Goal: Navigation & Orientation: Find specific page/section

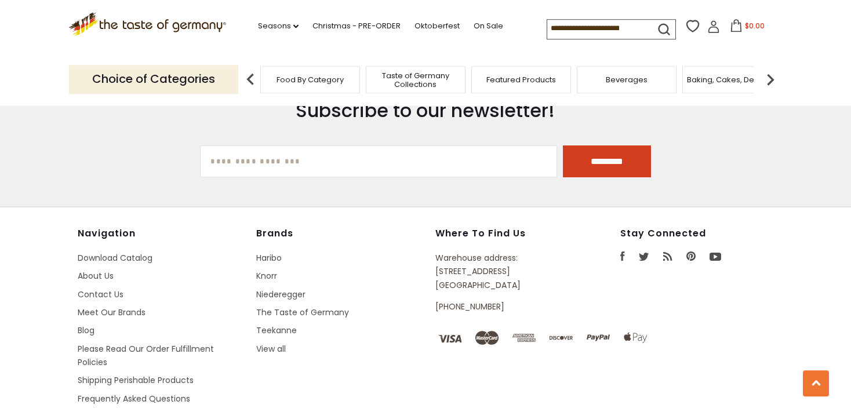
scroll to position [3549, 0]
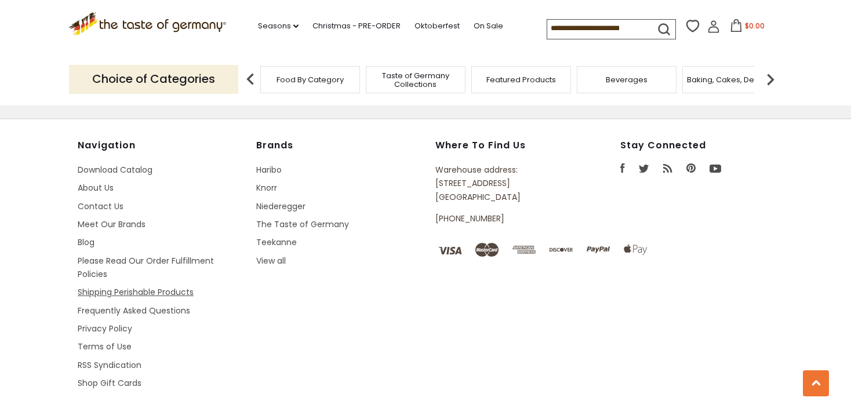
click at [132, 286] on link "Shipping Perishable Products" at bounding box center [136, 292] width 116 height 12
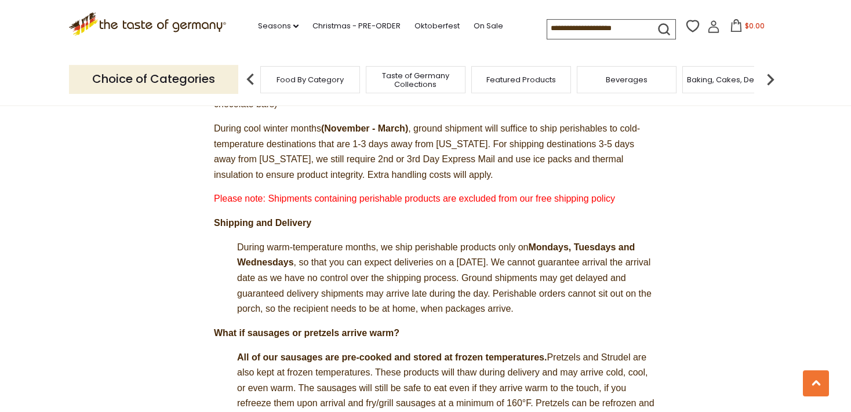
scroll to position [367, 0]
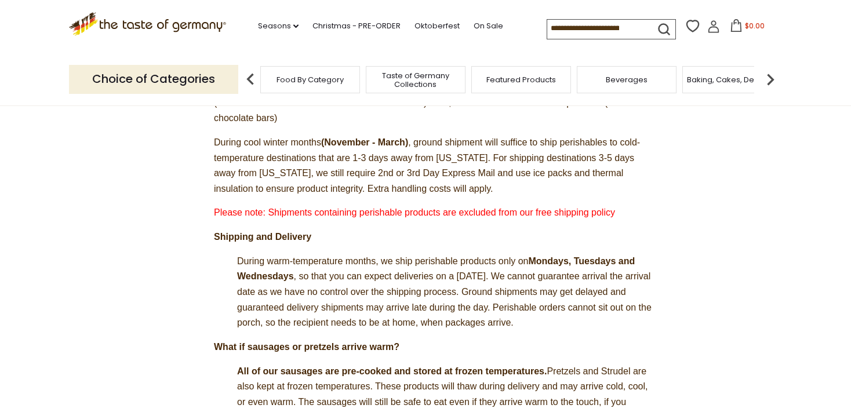
click at [770, 75] on img at bounding box center [770, 79] width 23 height 23
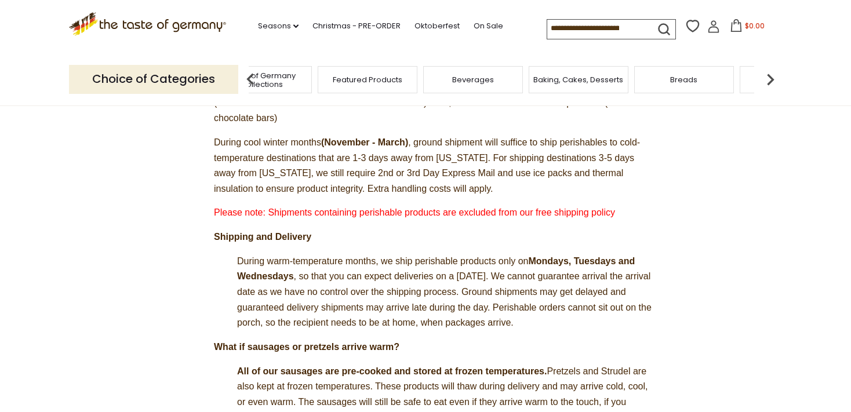
click at [578, 82] on span "Baking, Cakes, Desserts" at bounding box center [579, 79] width 90 height 9
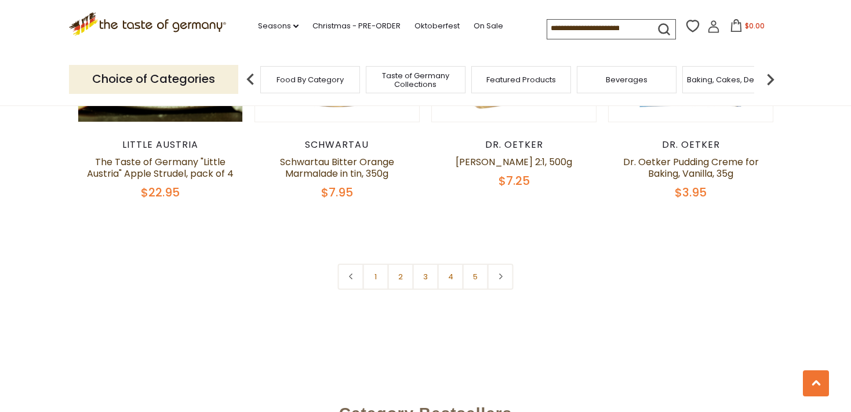
scroll to position [2756, 0]
click at [402, 263] on link "2" at bounding box center [401, 276] width 26 height 26
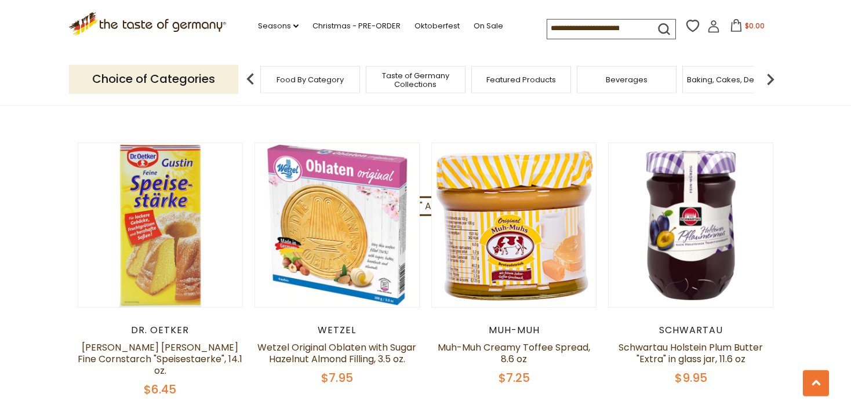
scroll to position [2780, 0]
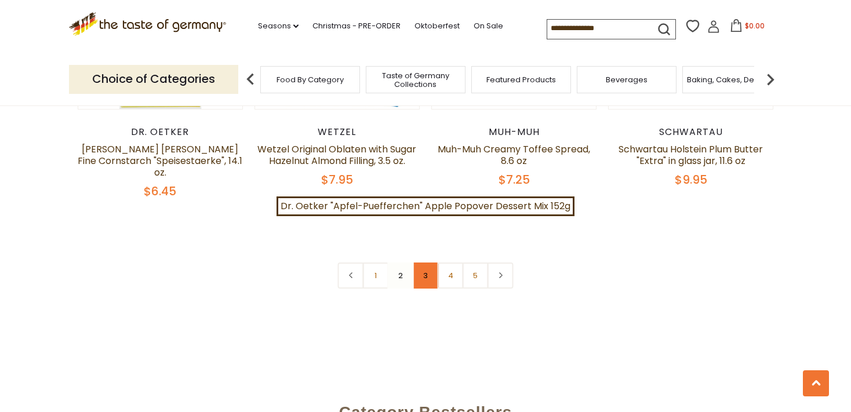
click at [431, 263] on link "3" at bounding box center [426, 276] width 26 height 26
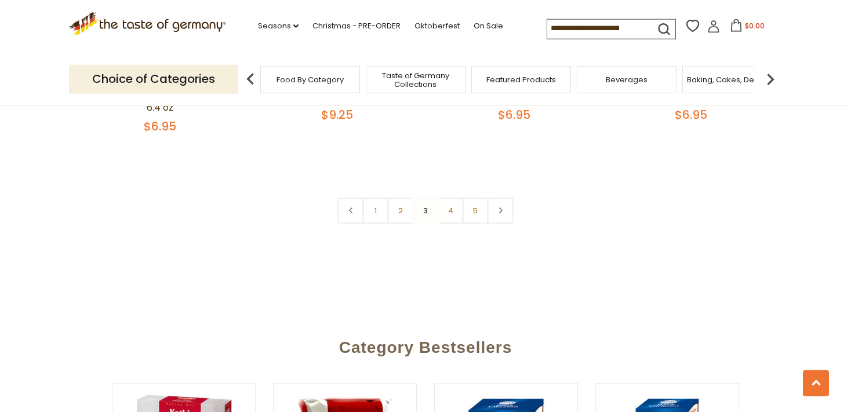
scroll to position [2840, 0]
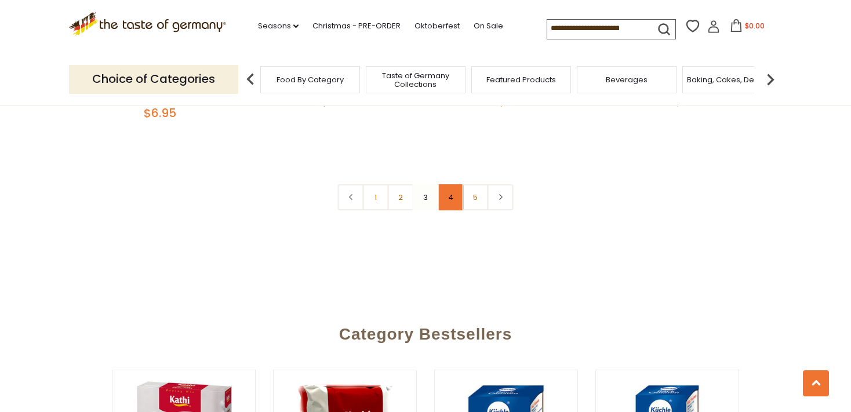
click at [449, 206] on link "4" at bounding box center [451, 197] width 26 height 26
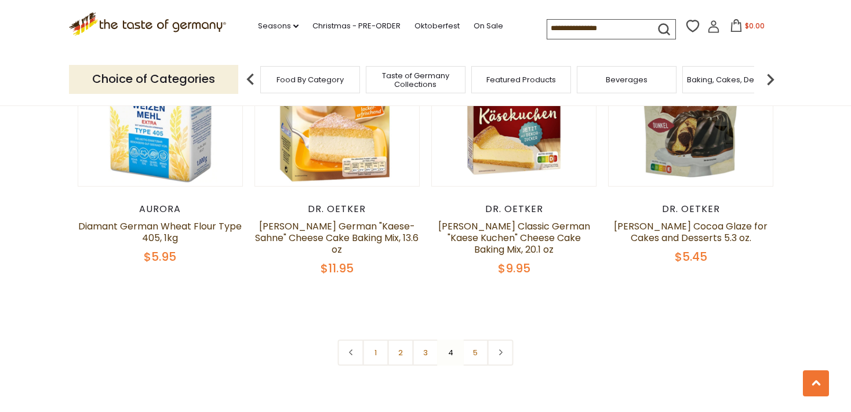
scroll to position [2719, 0]
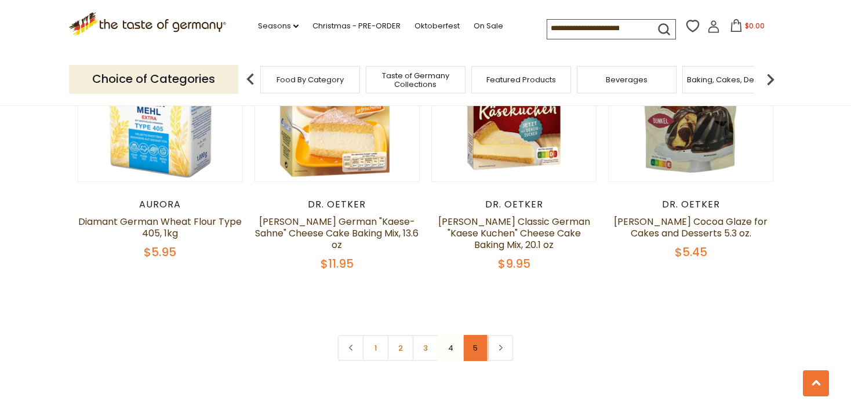
click at [477, 335] on link "5" at bounding box center [476, 348] width 26 height 26
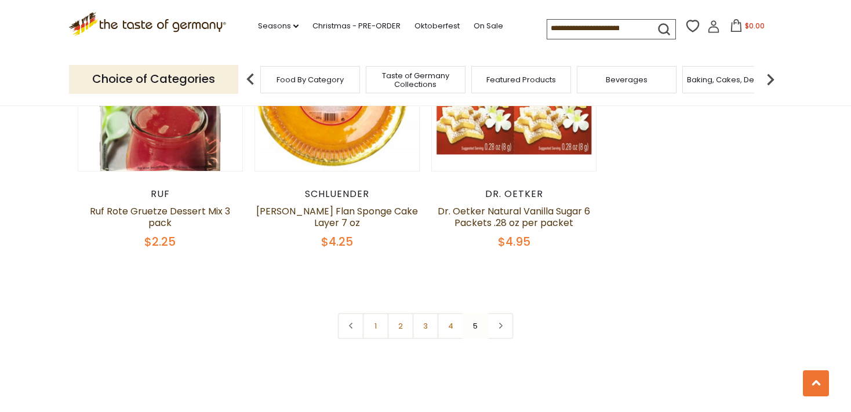
scroll to position [1799, 0]
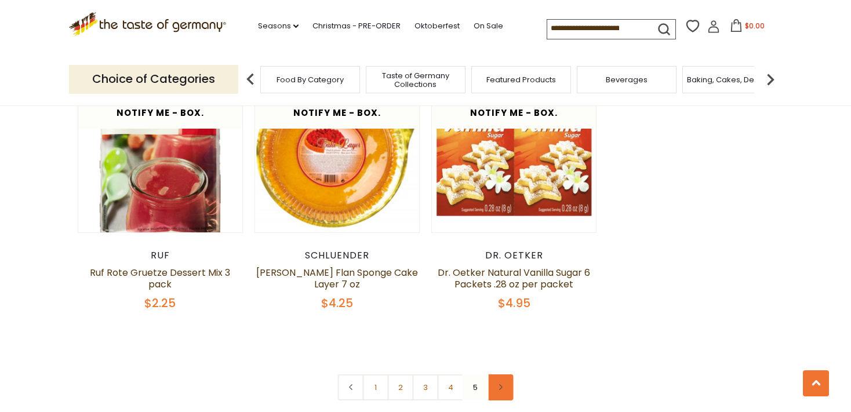
click at [502, 375] on link at bounding box center [501, 388] width 26 height 26
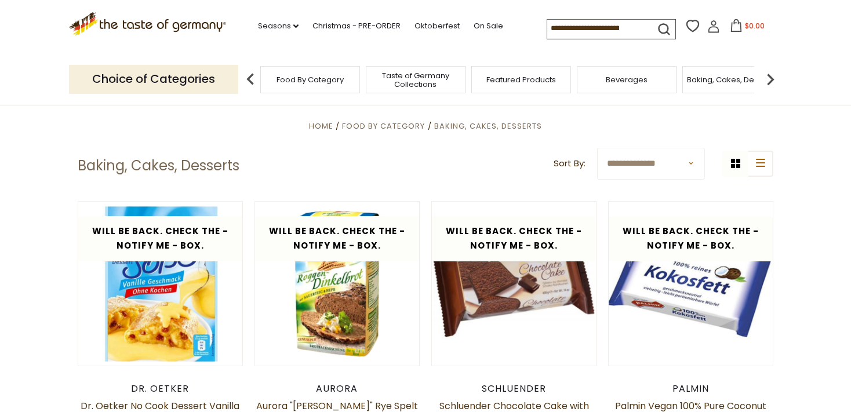
scroll to position [245, 0]
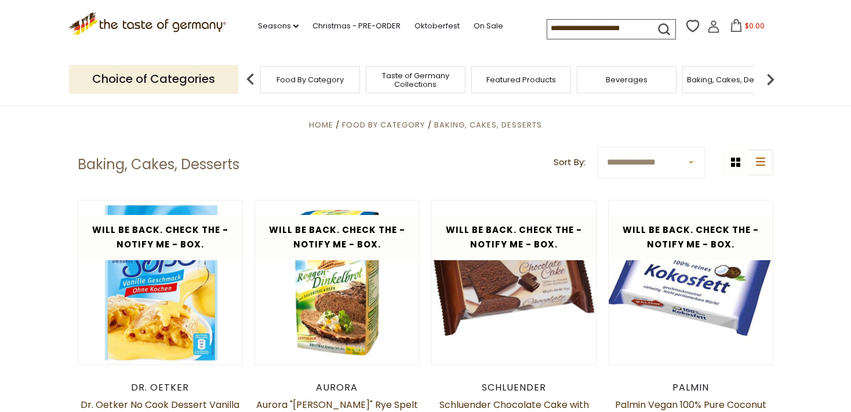
click at [420, 74] on span "Taste of Germany Collections" at bounding box center [415, 79] width 93 height 17
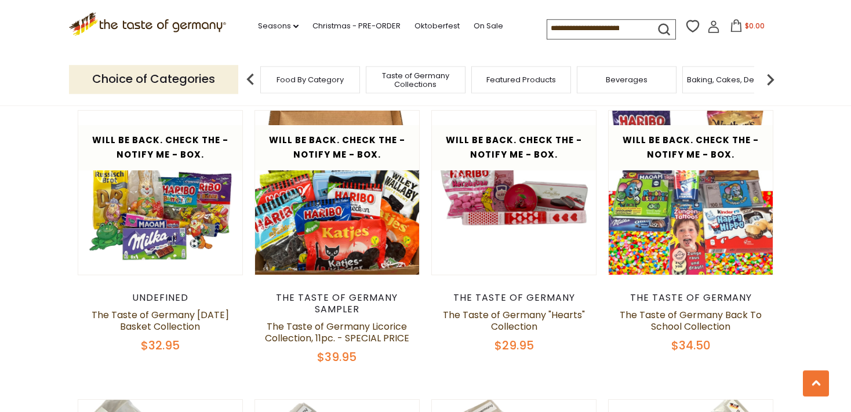
scroll to position [1776, 0]
